Goal: Transaction & Acquisition: Download file/media

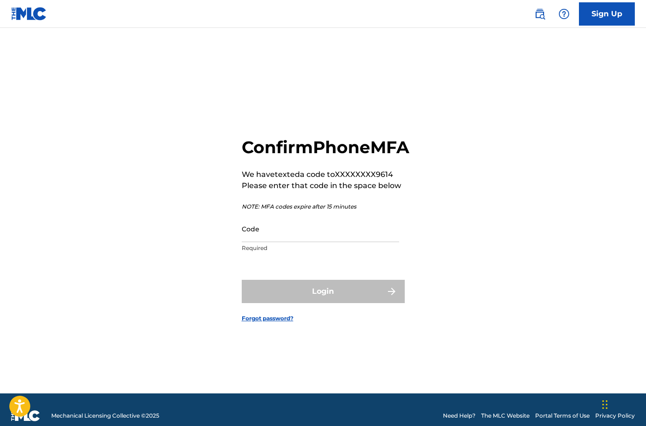
click at [335, 232] on input "Code" at bounding box center [320, 229] width 157 height 27
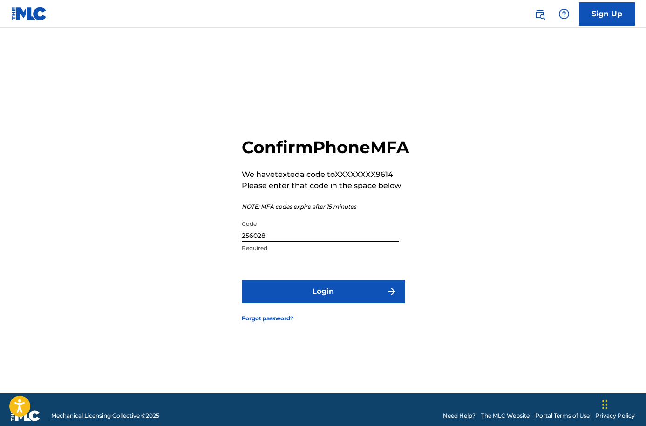
type input "256028"
click at [317, 296] on button "Login" at bounding box center [323, 291] width 163 height 23
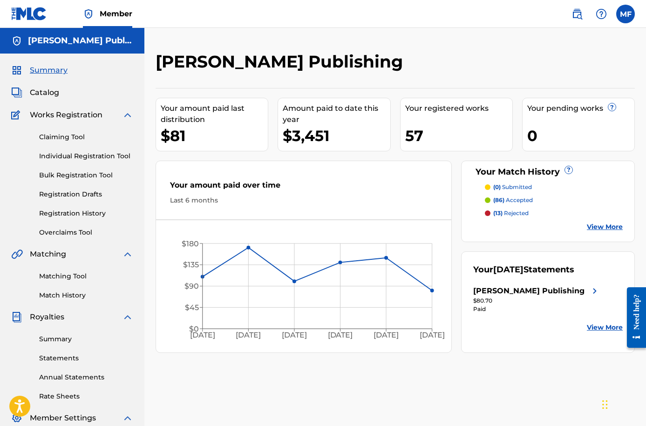
click at [514, 212] on p "(13) rejected" at bounding box center [510, 213] width 35 height 8
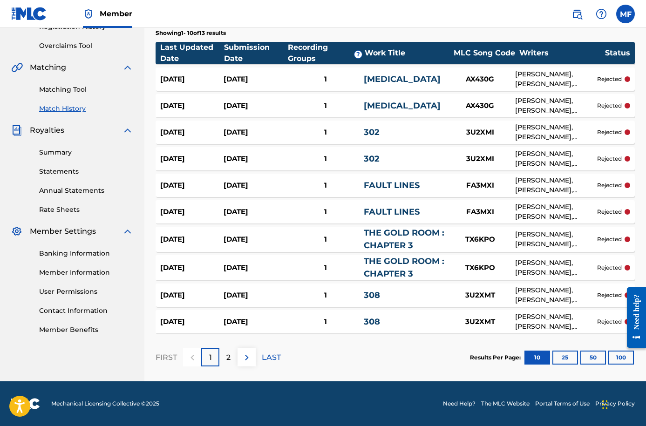
scroll to position [187, 0]
click at [439, 203] on div "[DATE] [DATE] 1 FAULT LINES FA3MXI [PERSON_NAME], [PERSON_NAME], [PERSON_NAME] …" at bounding box center [394, 211] width 479 height 23
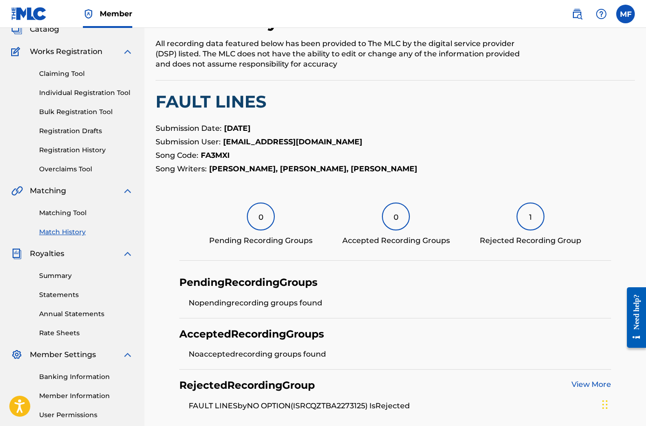
scroll to position [63, 0]
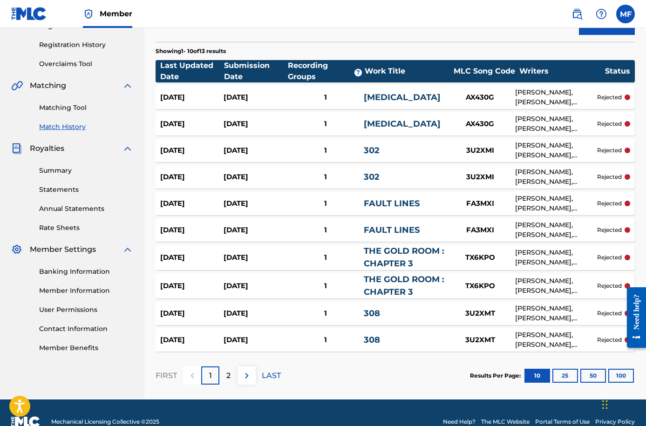
scroll to position [175, 0]
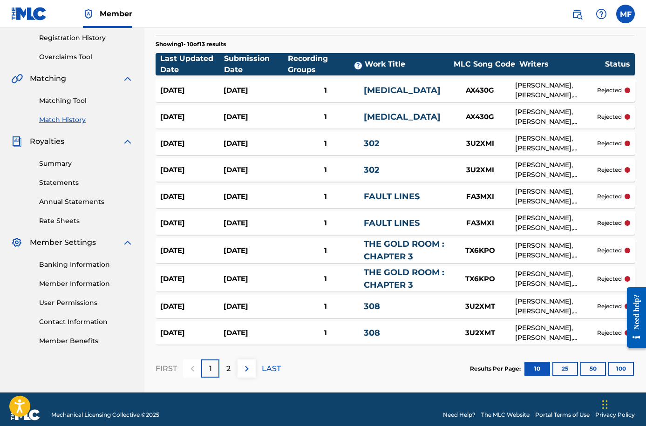
click at [230, 370] on p "2" at bounding box center [228, 368] width 4 height 11
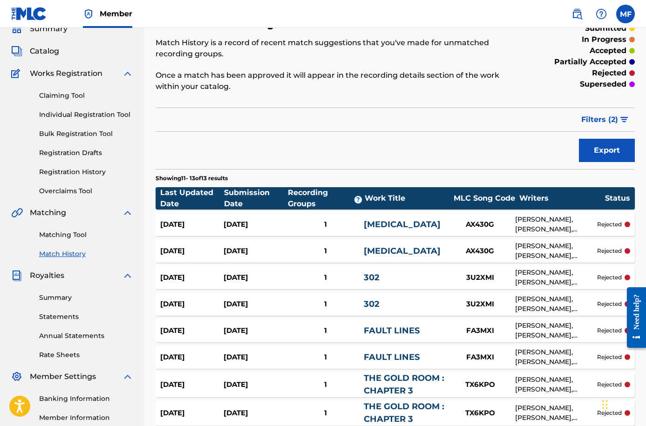
scroll to position [23, 0]
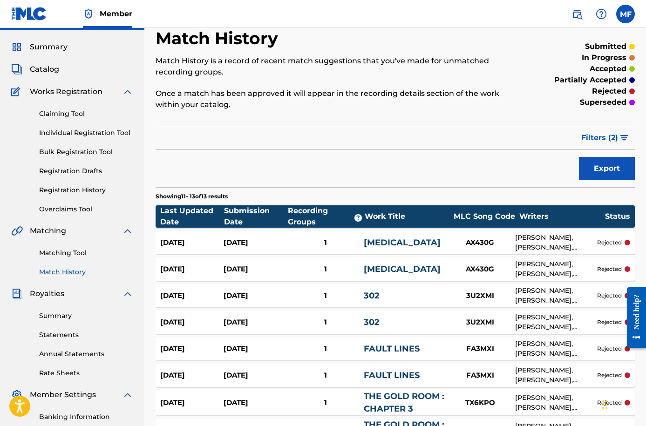
click at [42, 69] on span "Catalog" at bounding box center [44, 69] width 29 height 11
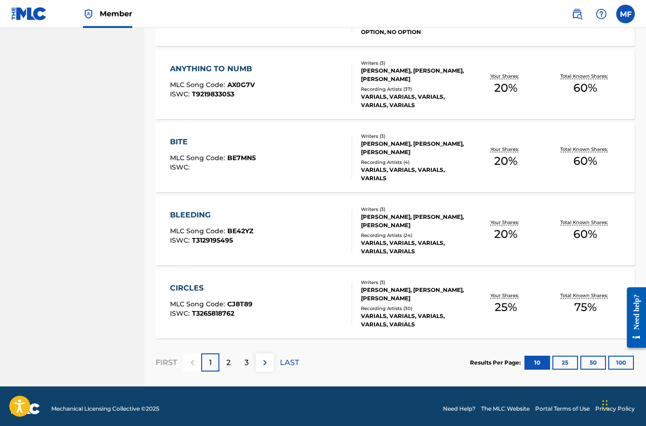
scroll to position [632, 0]
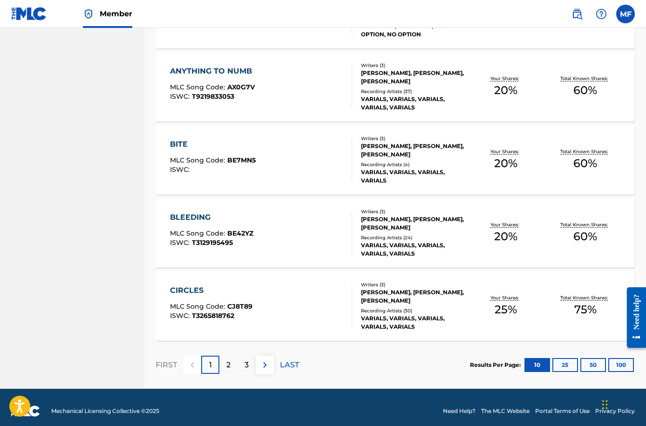
click at [616, 371] on button "100" at bounding box center [621, 365] width 26 height 14
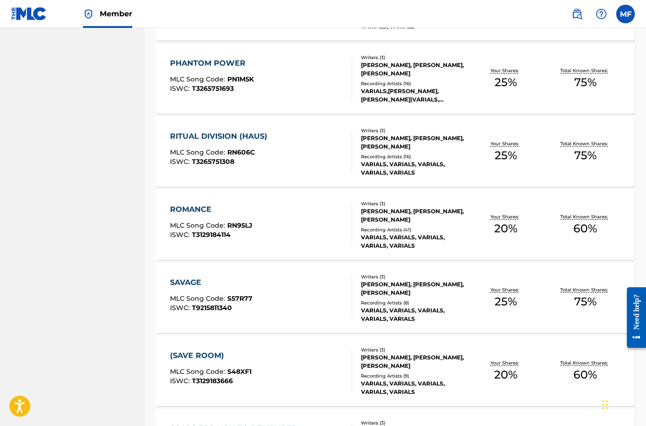
scroll to position [2969, 0]
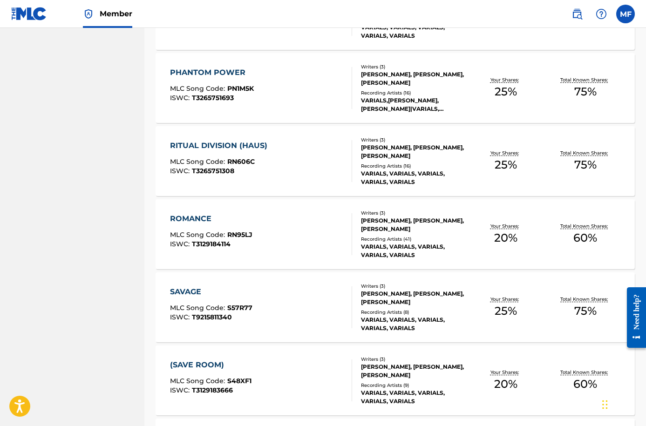
click at [292, 210] on div "ROMANCE MLC Song Code : RN95LJ ISWC : T3129184114 Writers ( 3 ) [PERSON_NAME], …" at bounding box center [394, 234] width 479 height 70
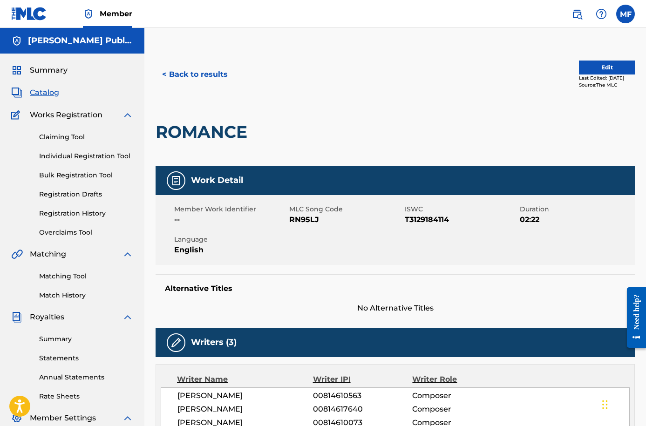
click at [77, 273] on link "Matching Tool" at bounding box center [86, 276] width 94 height 10
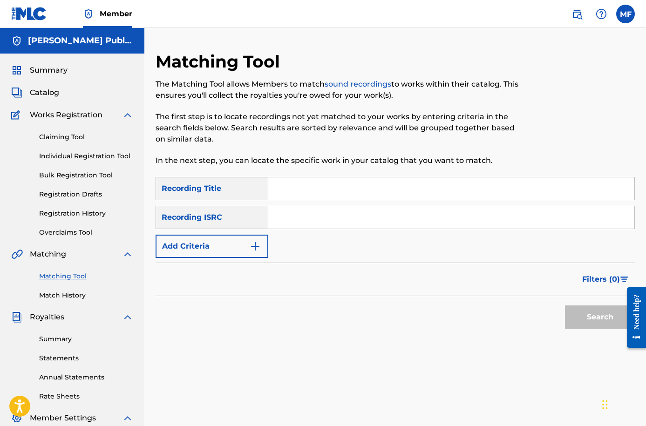
click at [299, 191] on input "Search Form" at bounding box center [451, 188] width 366 height 22
click at [227, 264] on div "Filters ( 0 )" at bounding box center [394, 280] width 479 height 34
click at [227, 251] on button "Add Criteria" at bounding box center [211, 246] width 113 height 23
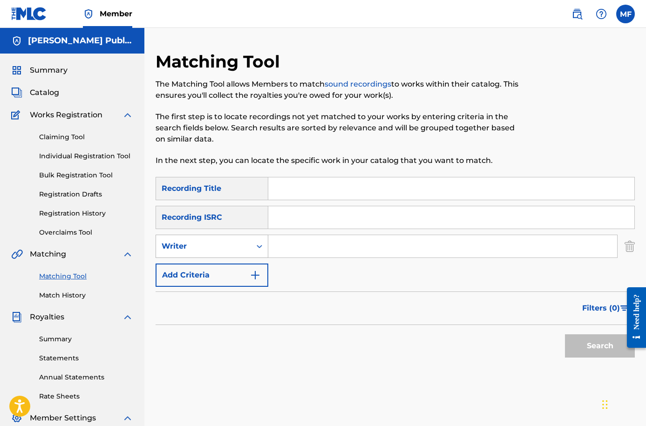
click at [224, 250] on div "Writer" at bounding box center [204, 246] width 84 height 11
click at [225, 273] on div "Recording Artist" at bounding box center [212, 269] width 112 height 23
click at [274, 252] on input "Search Form" at bounding box center [442, 246] width 349 height 22
type input "e"
type input "cell"
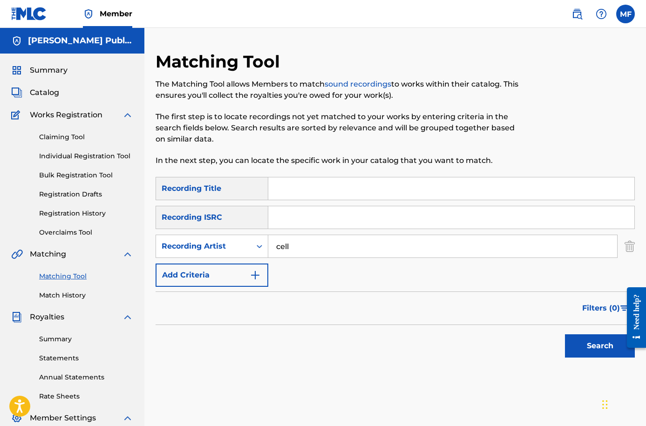
click at [336, 196] on input "Search Form" at bounding box center [451, 188] width 366 height 22
click at [598, 344] on button "Search" at bounding box center [600, 345] width 70 height 23
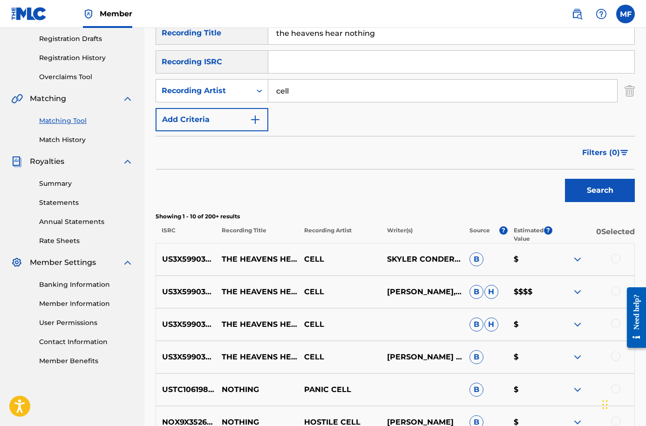
scroll to position [136, 0]
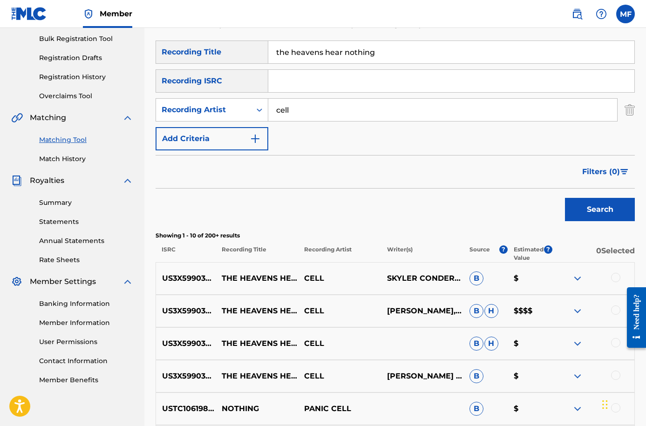
click at [68, 137] on link "Matching Tool" at bounding box center [86, 140] width 94 height 10
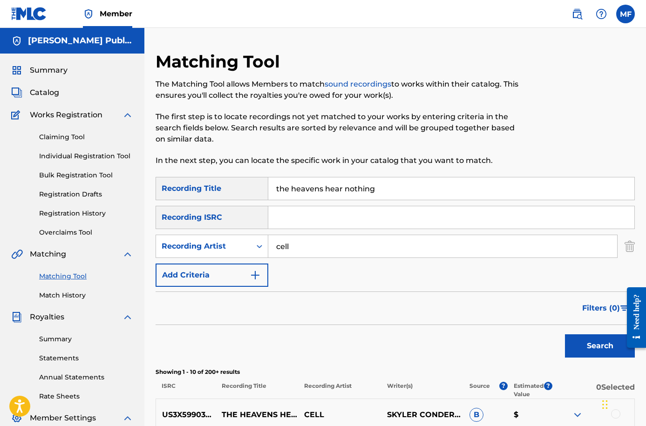
click at [348, 194] on input "the heavens hear nothing" at bounding box center [451, 188] width 366 height 22
type input "romance"
click at [600, 346] on button "Search" at bounding box center [600, 345] width 70 height 23
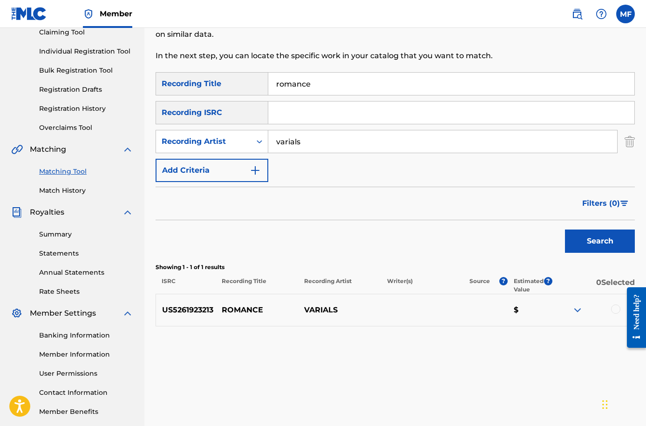
scroll to position [88, 0]
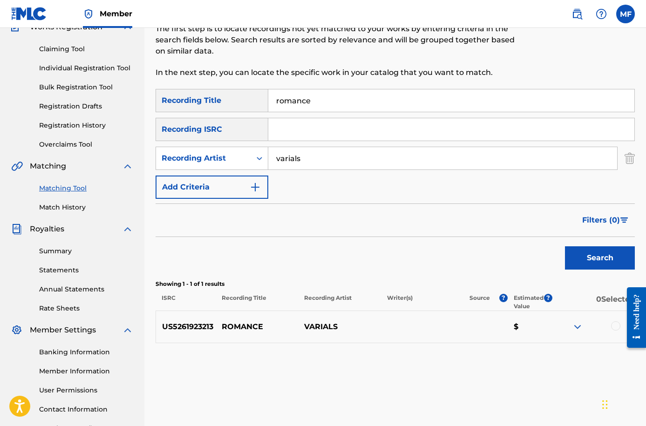
click at [358, 162] on input "varials" at bounding box center [442, 158] width 349 height 22
type input "no option"
click at [332, 98] on input "romance" at bounding box center [451, 100] width 366 height 22
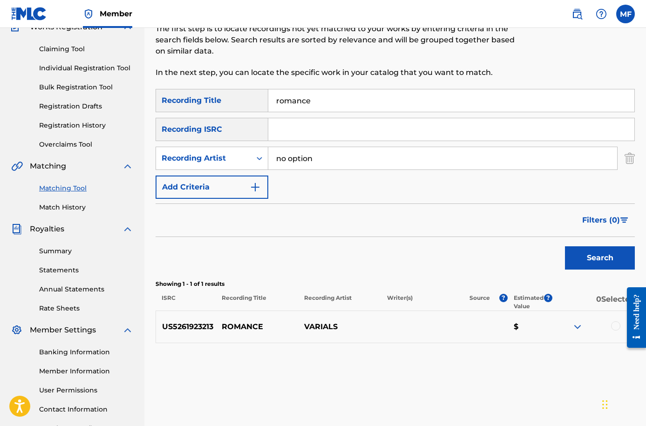
click at [332, 98] on input "romance" at bounding box center [451, 100] width 366 height 22
click at [600, 258] on button "Search" at bounding box center [600, 257] width 70 height 23
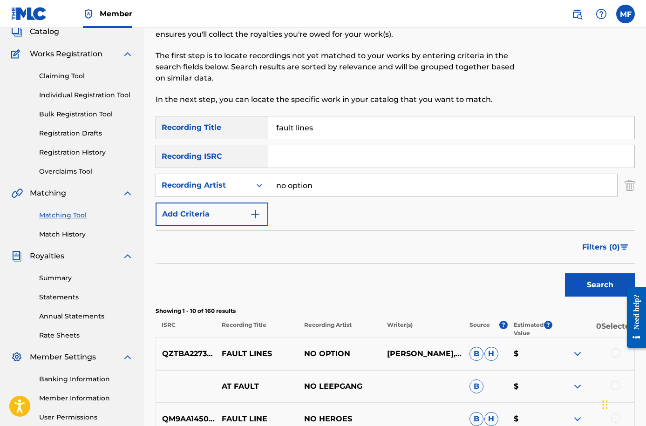
scroll to position [42, 0]
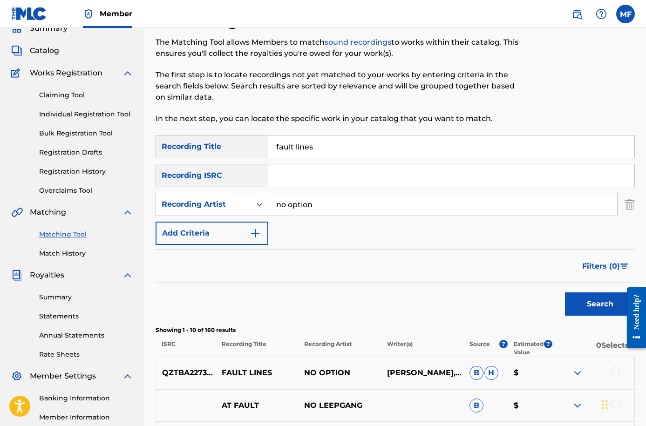
click at [354, 142] on input "fault lines" at bounding box center [451, 146] width 366 height 22
click at [600, 304] on button "Search" at bounding box center [600, 303] width 70 height 23
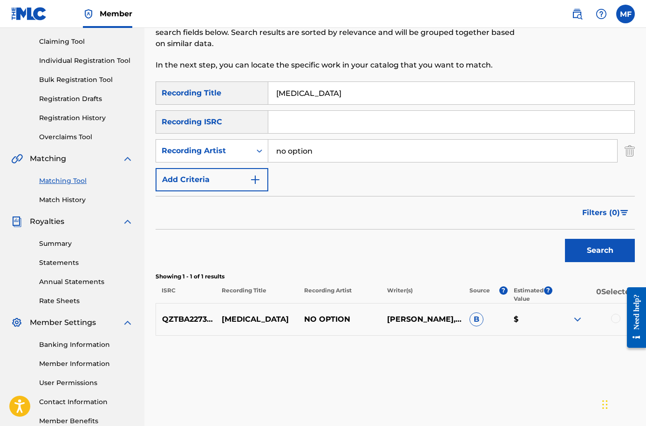
scroll to position [95, 0]
click at [317, 100] on input "[MEDICAL_DATA]" at bounding box center [451, 93] width 366 height 22
click at [600, 250] on button "Search" at bounding box center [600, 250] width 70 height 23
click at [308, 88] on input "302" at bounding box center [451, 93] width 366 height 22
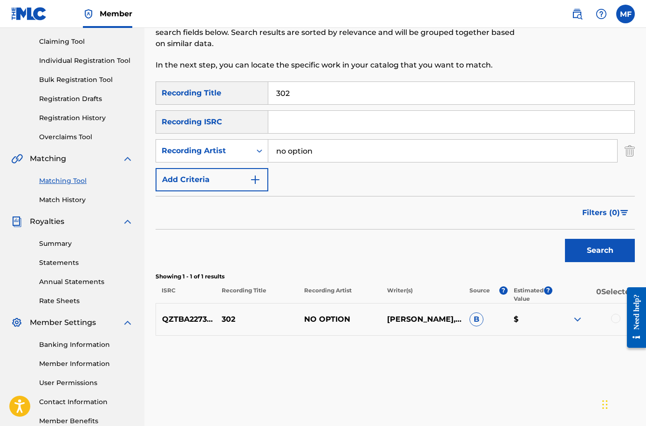
click at [308, 88] on input "302" at bounding box center [451, 93] width 366 height 22
type input "308"
click at [318, 148] on input "no option" at bounding box center [442, 151] width 349 height 22
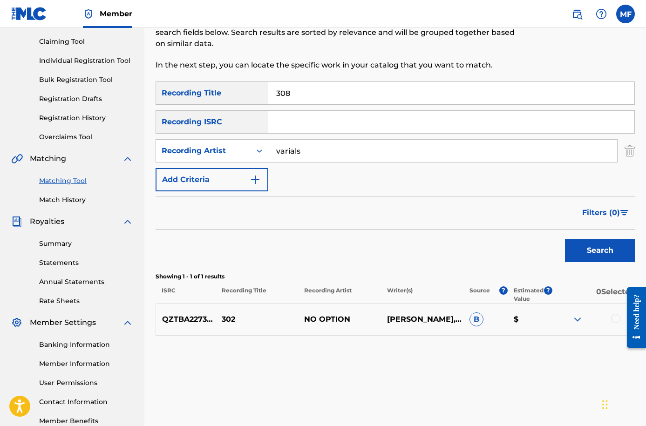
type input "varials"
click at [600, 250] on button "Search" at bounding box center [600, 250] width 70 height 23
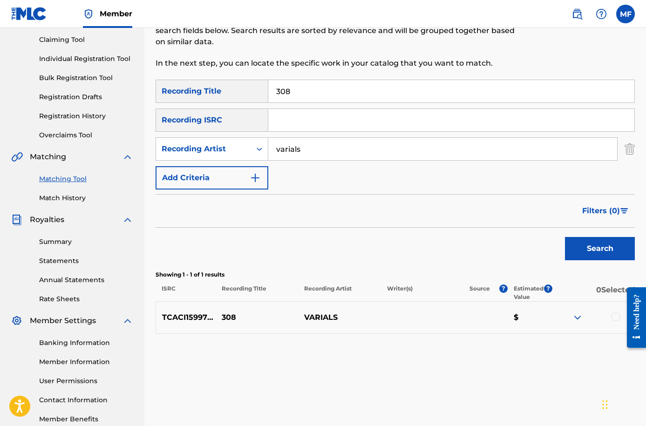
scroll to position [108, 0]
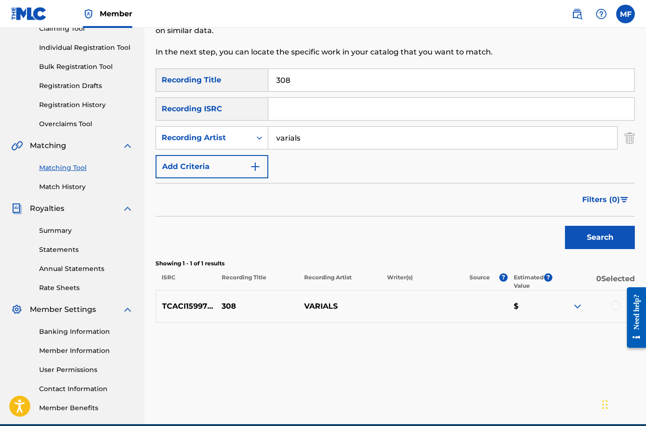
click at [62, 245] on link "Statements" at bounding box center [86, 250] width 94 height 10
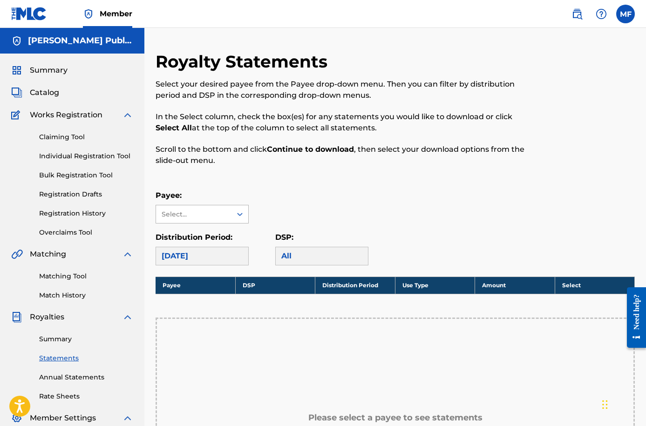
click at [216, 211] on div "Select..." at bounding box center [193, 214] width 63 height 10
click at [206, 238] on div "[PERSON_NAME] Publishing" at bounding box center [202, 240] width 92 height 34
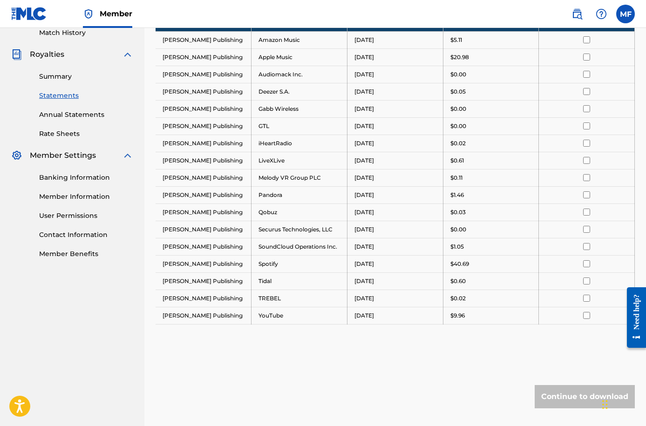
scroll to position [227, 0]
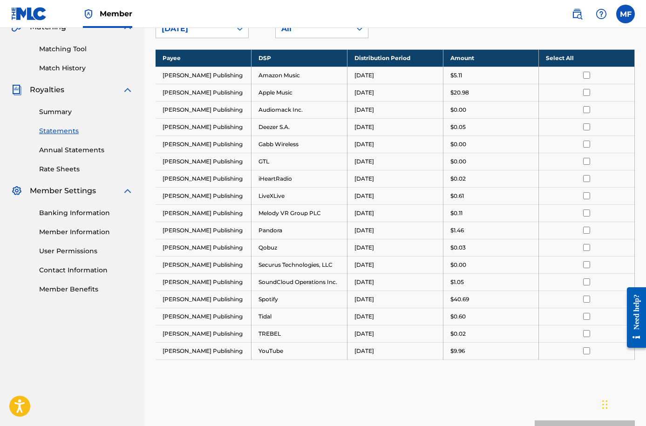
click at [585, 298] on input "checkbox" at bounding box center [586, 299] width 7 height 7
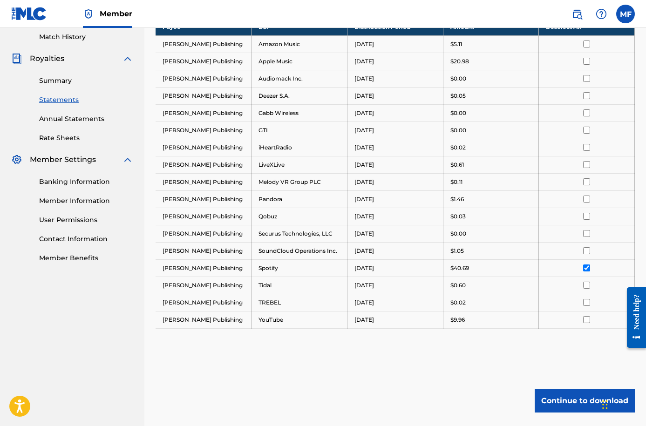
scroll to position [270, 0]
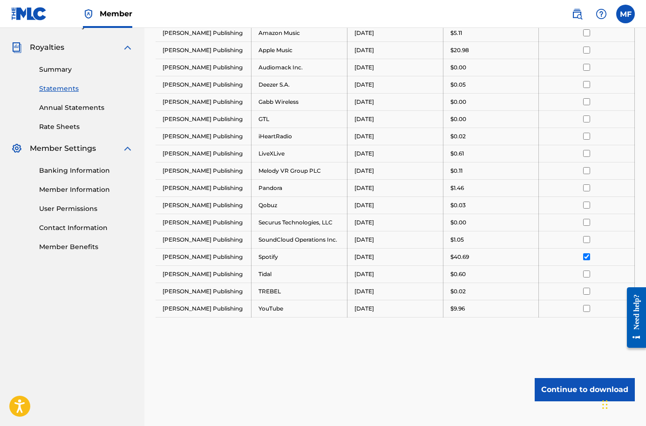
click at [577, 388] on button "Continue to download" at bounding box center [584, 389] width 100 height 23
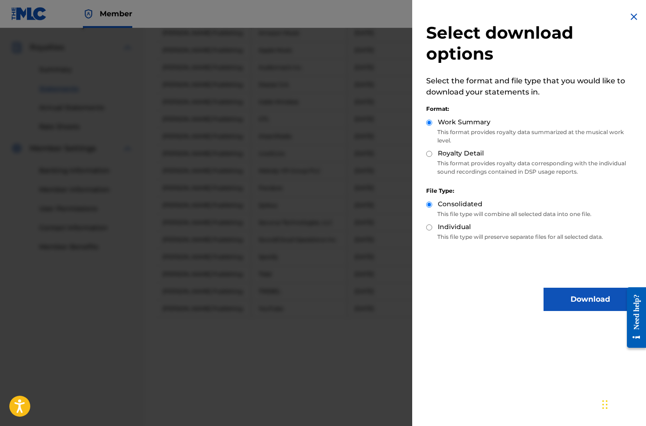
click at [577, 298] on button "Download" at bounding box center [589, 299] width 93 height 23
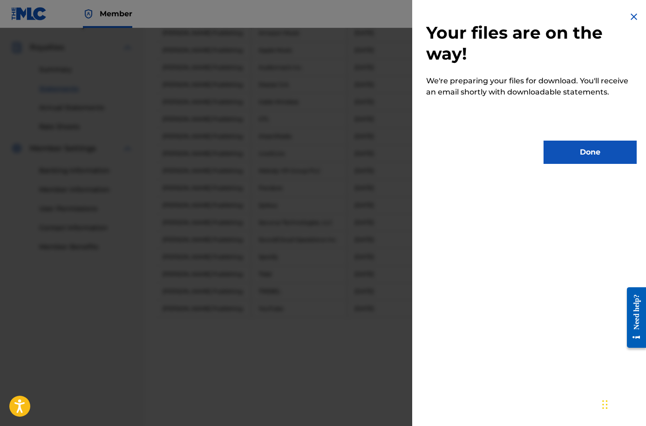
click at [569, 145] on button "Done" at bounding box center [589, 152] width 93 height 23
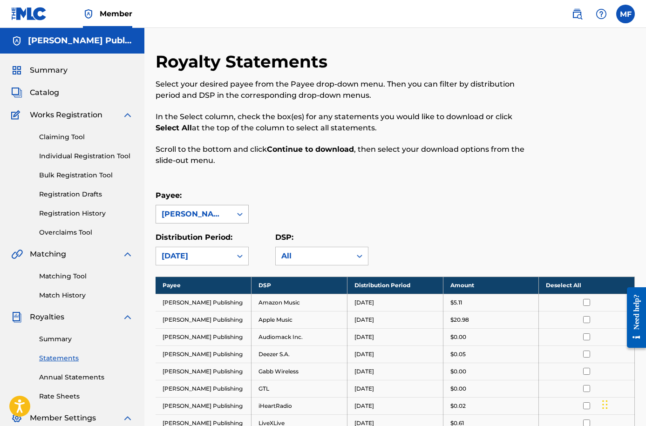
scroll to position [0, 0]
click at [225, 253] on div "[DATE]" at bounding box center [194, 255] width 64 height 11
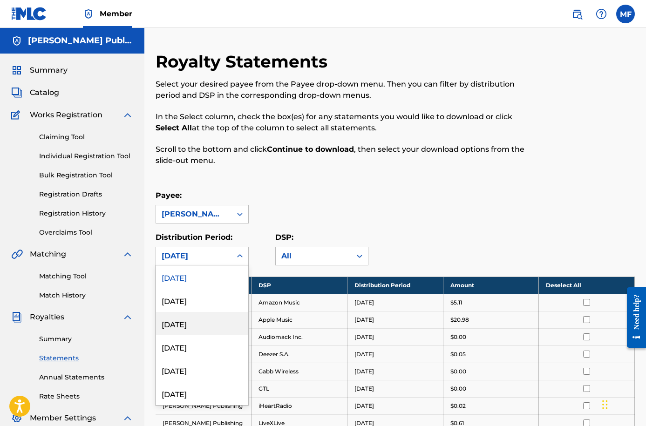
click at [211, 323] on div "[DATE]" at bounding box center [202, 323] width 92 height 23
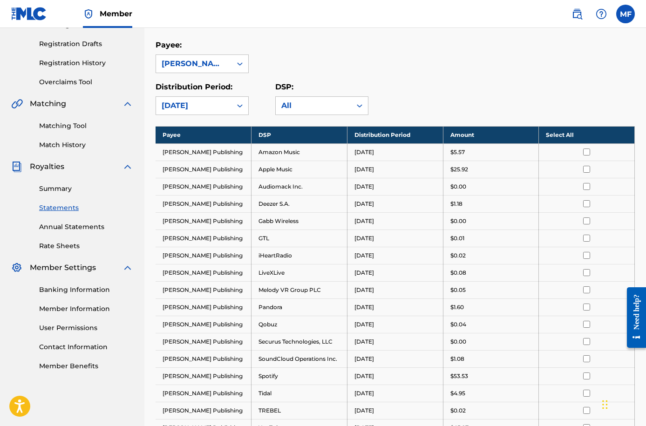
scroll to position [249, 0]
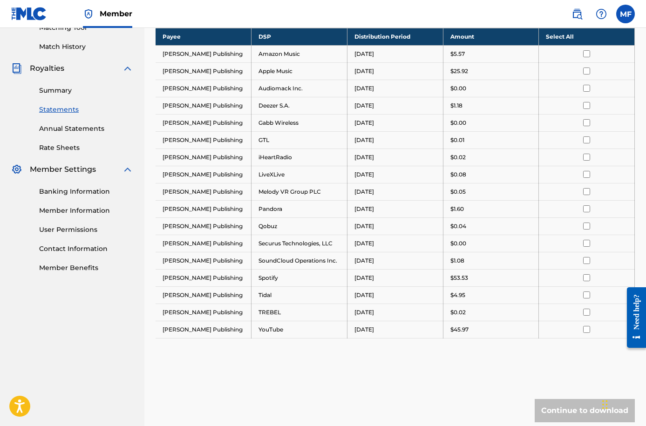
click at [588, 276] on input "checkbox" at bounding box center [586, 277] width 7 height 7
click at [567, 409] on button "Continue to download" at bounding box center [584, 410] width 100 height 23
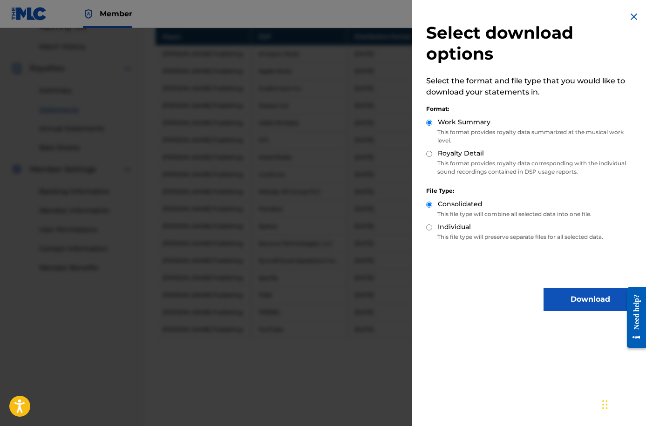
click at [594, 307] on button "Download" at bounding box center [589, 299] width 93 height 23
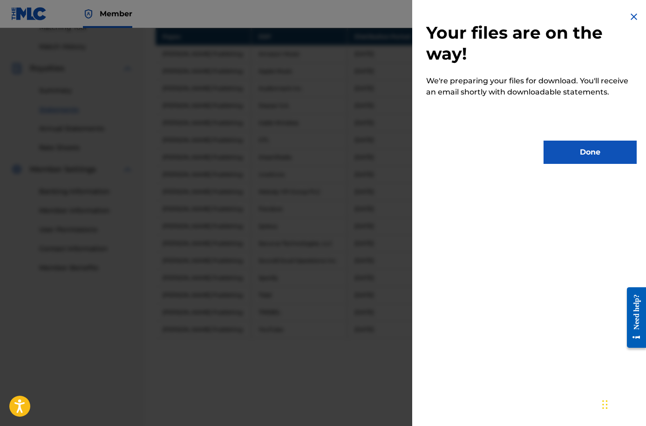
click at [548, 145] on button "Done" at bounding box center [589, 152] width 93 height 23
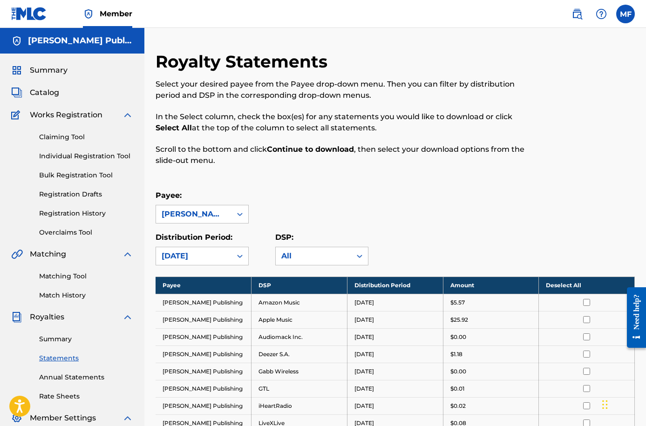
scroll to position [0, 0]
click at [190, 256] on div "[DATE]" at bounding box center [194, 255] width 64 height 11
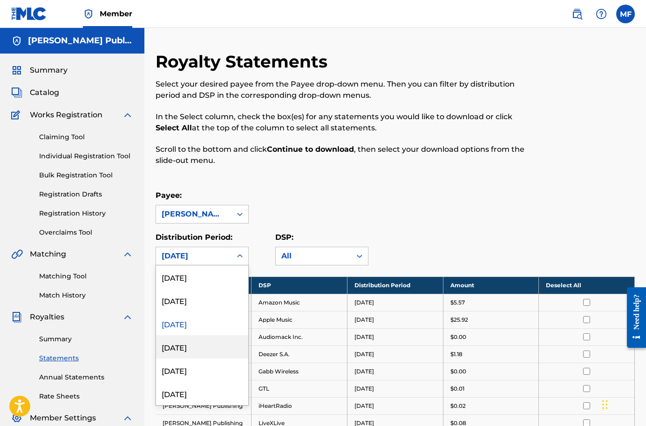
click at [205, 343] on div "[DATE]" at bounding box center [202, 346] width 92 height 23
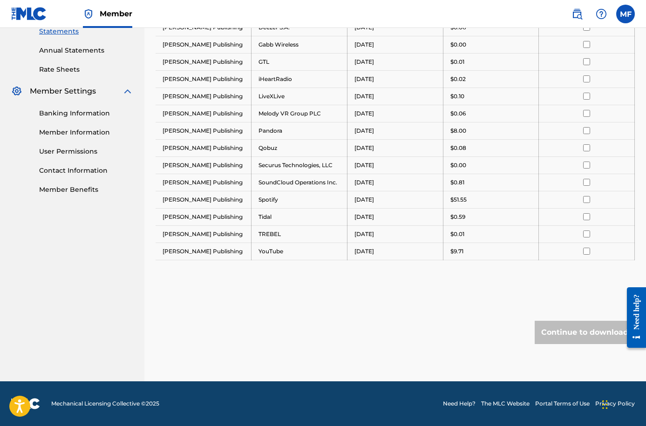
scroll to position [327, 0]
click at [585, 200] on input "checkbox" at bounding box center [586, 199] width 7 height 7
click at [584, 335] on button "Continue to download" at bounding box center [584, 332] width 100 height 23
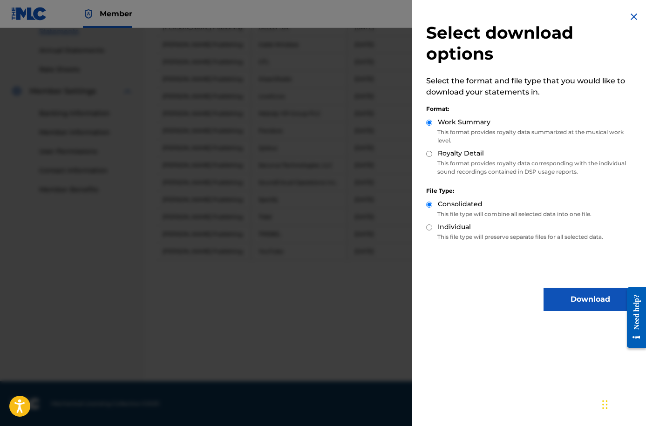
click at [592, 290] on button "Download" at bounding box center [589, 299] width 93 height 23
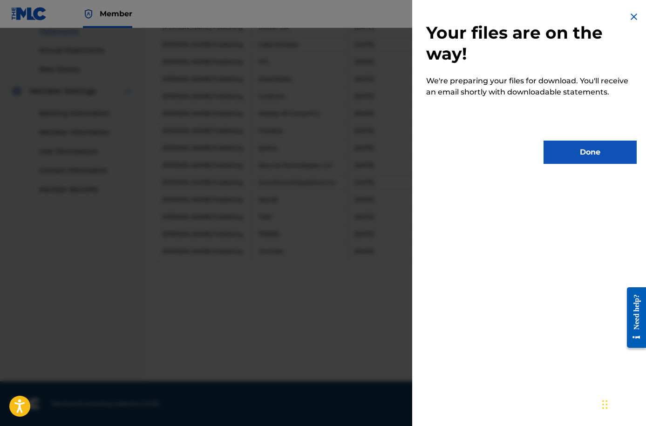
click at [549, 144] on button "Done" at bounding box center [589, 152] width 93 height 23
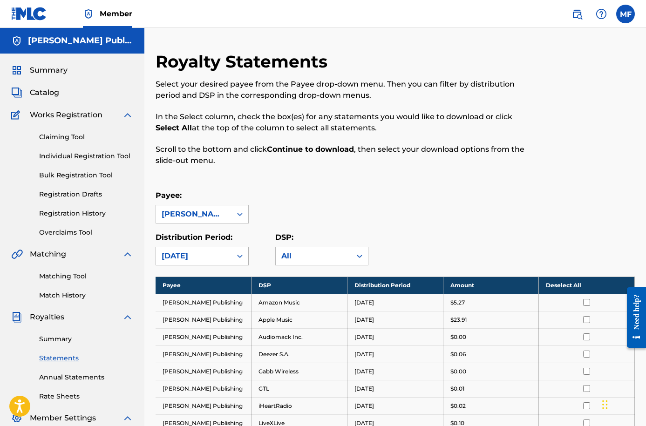
scroll to position [0, 0]
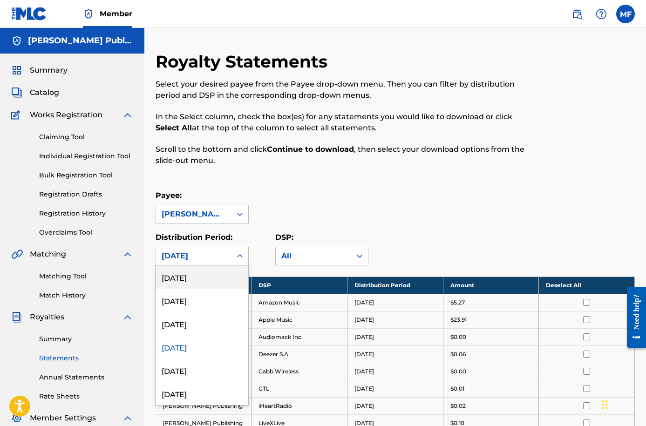
click at [219, 252] on div "[DATE]" at bounding box center [194, 255] width 64 height 11
click at [200, 369] on div "[DATE]" at bounding box center [202, 369] width 92 height 23
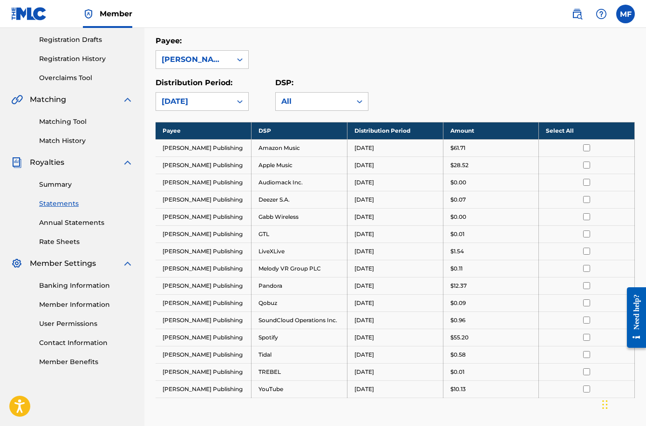
scroll to position [168, 0]
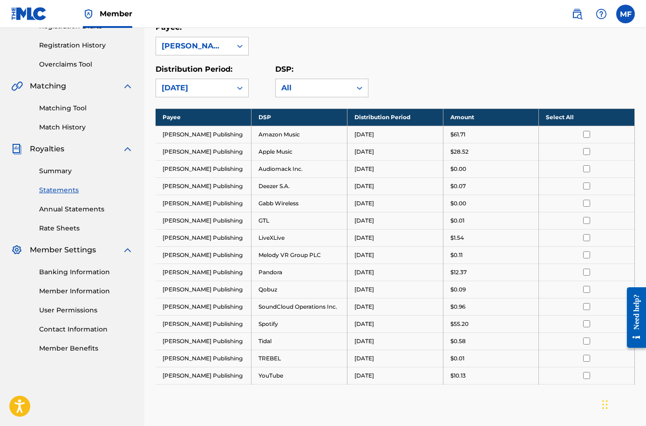
click at [541, 194] on td at bounding box center [587, 185] width 96 height 17
click at [586, 324] on input "checkbox" at bounding box center [586, 323] width 7 height 7
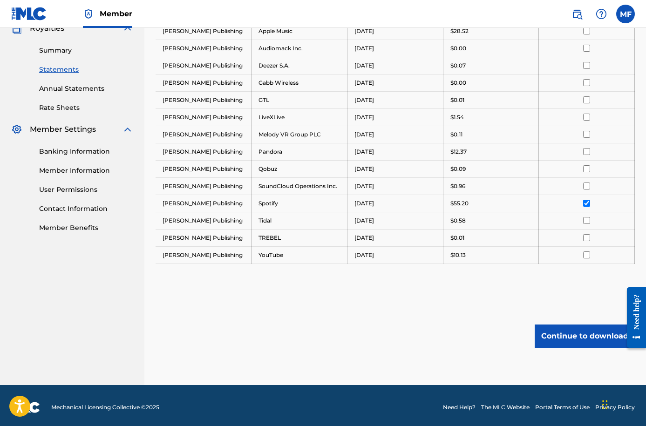
click at [585, 329] on button "Continue to download" at bounding box center [584, 335] width 100 height 23
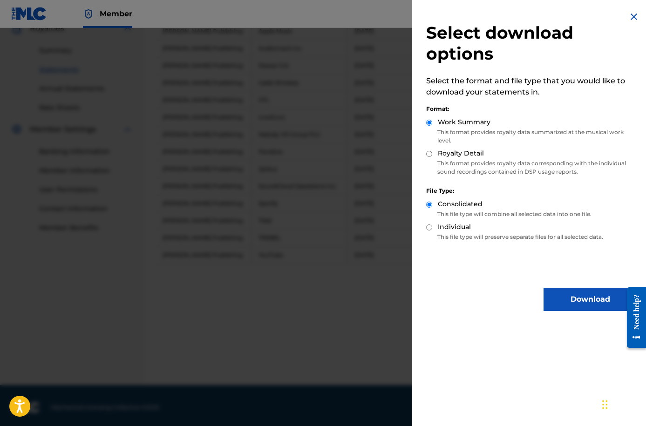
click at [573, 292] on button "Download" at bounding box center [589, 299] width 93 height 23
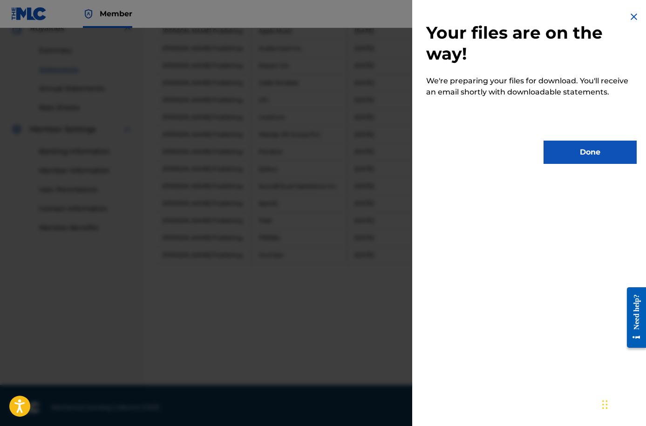
click at [582, 142] on button "Done" at bounding box center [589, 152] width 93 height 23
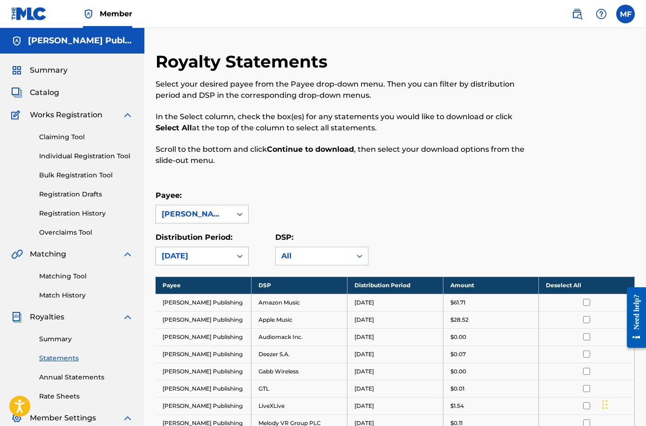
scroll to position [0, 0]
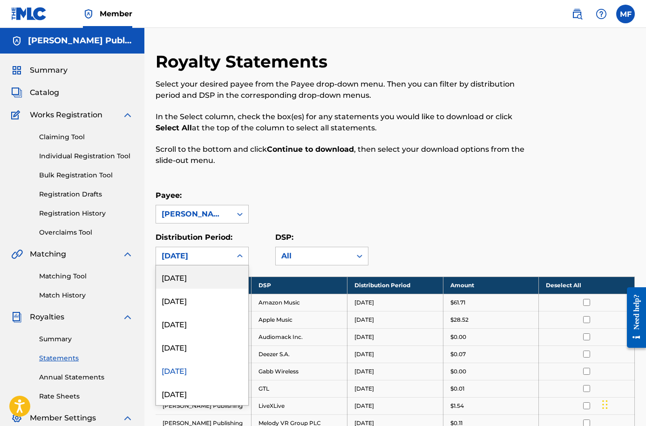
click at [199, 253] on div "[DATE]" at bounding box center [194, 255] width 64 height 11
click at [185, 387] on div "[DATE]" at bounding box center [202, 393] width 92 height 23
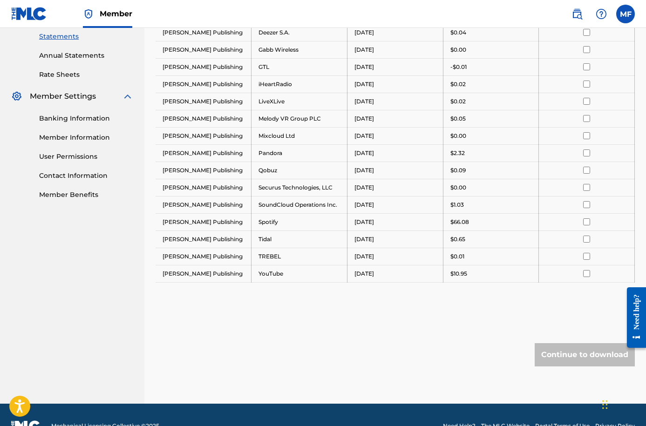
scroll to position [318, 0]
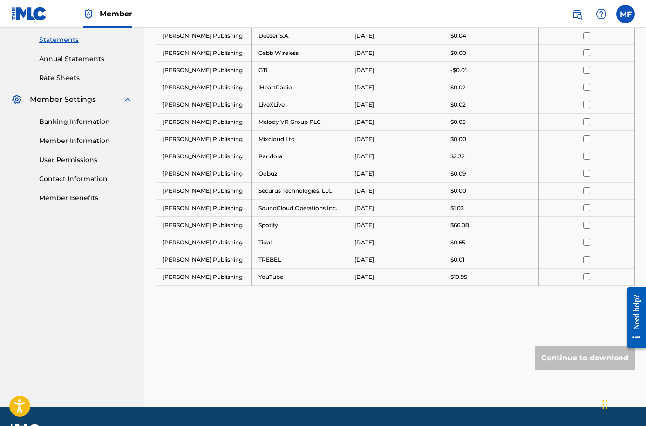
click at [583, 227] on input "checkbox" at bounding box center [586, 225] width 7 height 7
click at [569, 355] on button "Continue to download" at bounding box center [584, 357] width 100 height 23
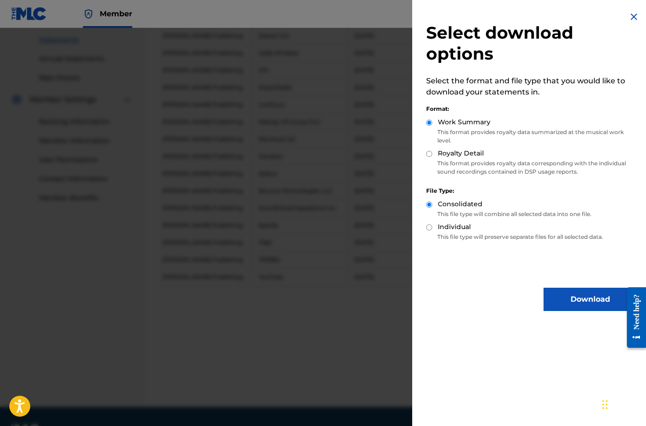
click at [587, 299] on button "Download" at bounding box center [589, 299] width 93 height 23
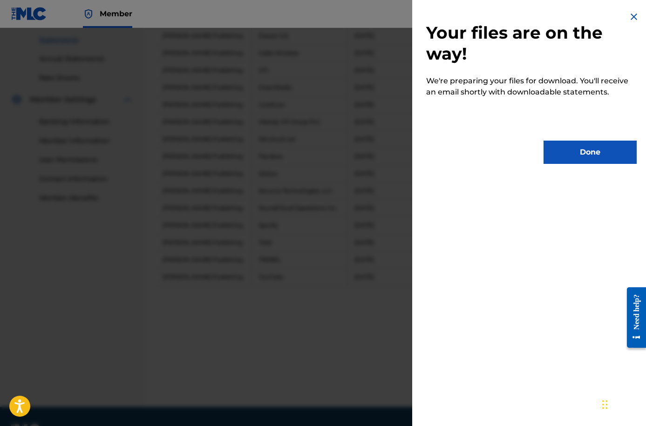
click at [583, 151] on button "Done" at bounding box center [589, 152] width 93 height 23
